Goal: Find contact information

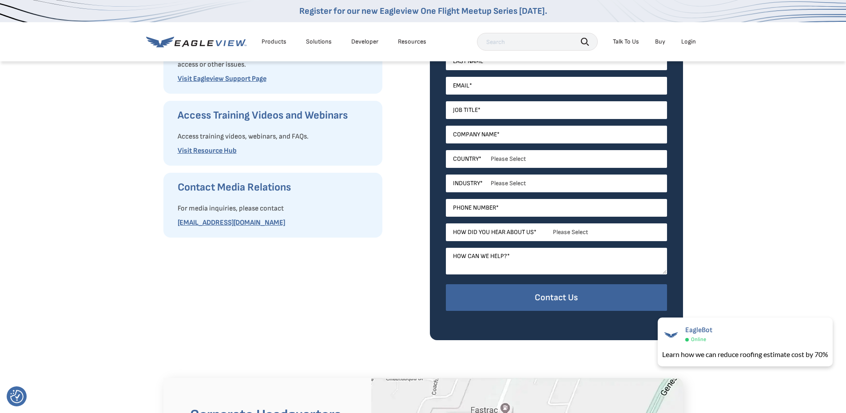
scroll to position [89, 0]
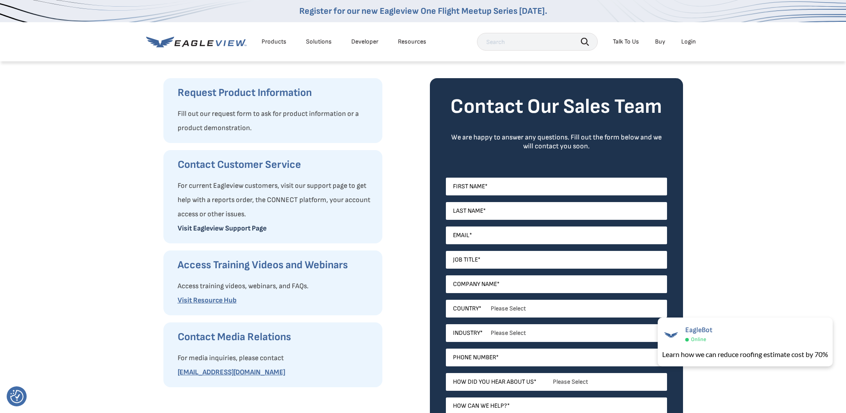
click at [256, 224] on link "Visit Eagleview Support Page" at bounding box center [222, 228] width 89 height 8
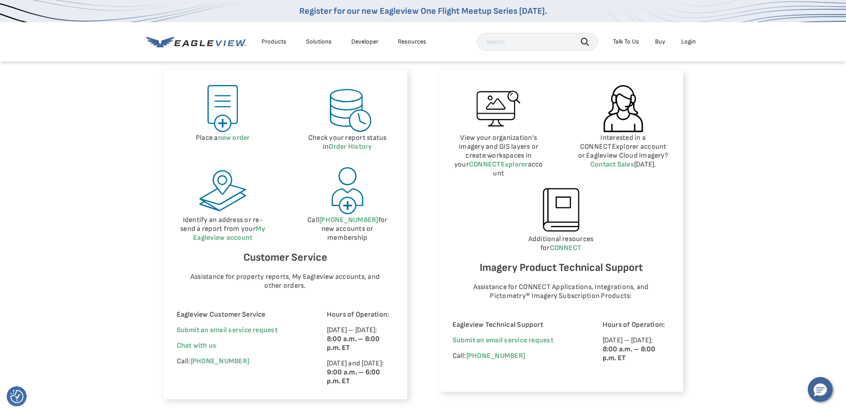
scroll to position [444, 0]
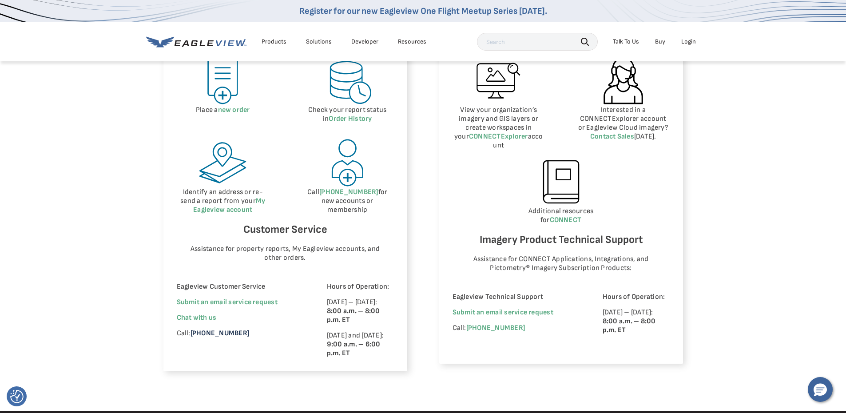
click at [213, 334] on link "[PHONE_NUMBER]" at bounding box center [220, 333] width 59 height 8
drag, startPoint x: 249, startPoint y: 334, endPoint x: 191, endPoint y: 339, distance: 58.0
click at [191, 339] on div "Eagleview Customer Service Submit an email service request We're improving your…" at bounding box center [240, 320] width 126 height 76
copy link "[PHONE_NUMBER]"
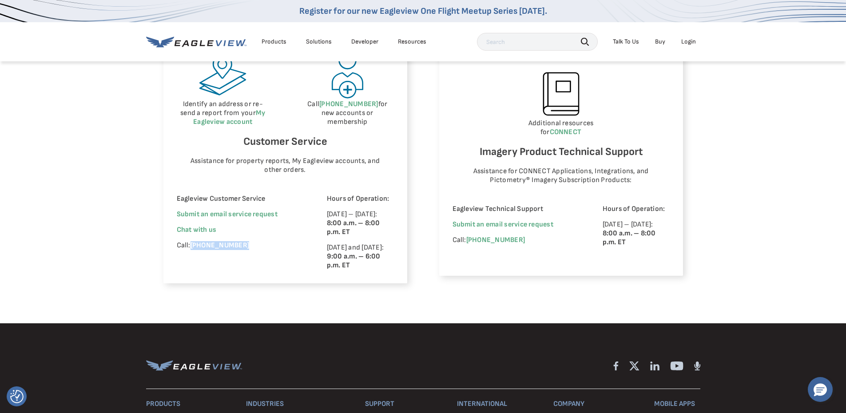
scroll to position [533, 0]
